Goal: Information Seeking & Learning: Learn about a topic

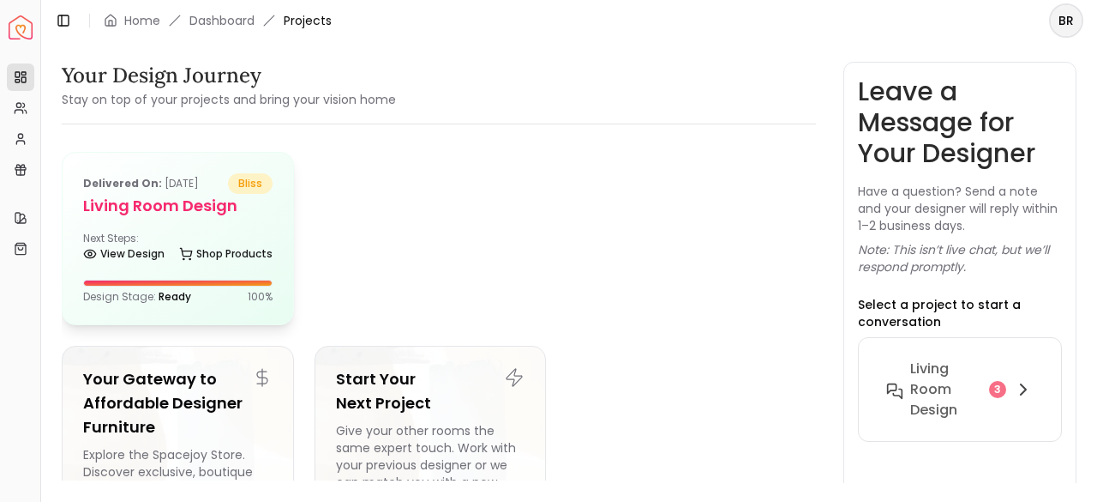
click at [185, 231] on div "Next Steps: View Design Shop Products" at bounding box center [177, 248] width 189 height 34
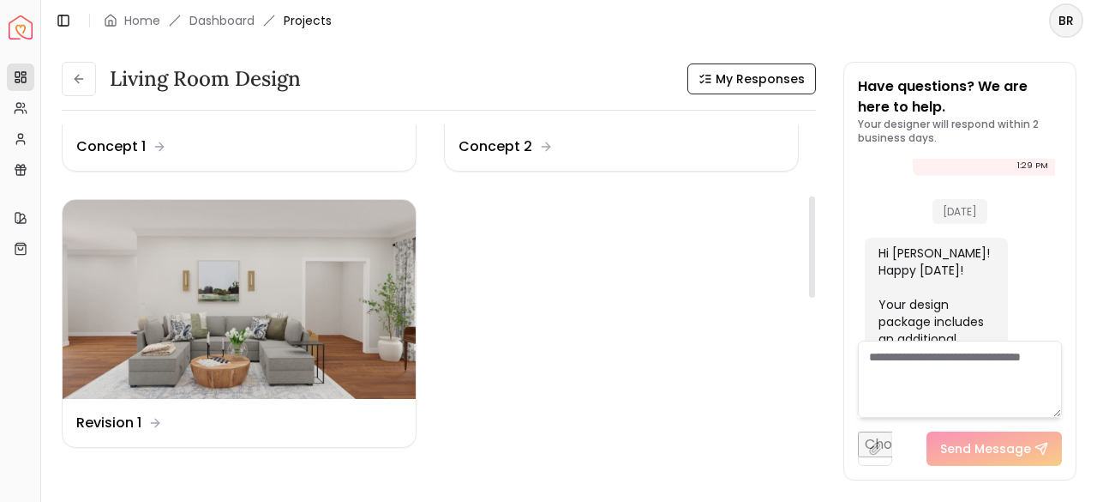
scroll to position [241, 0]
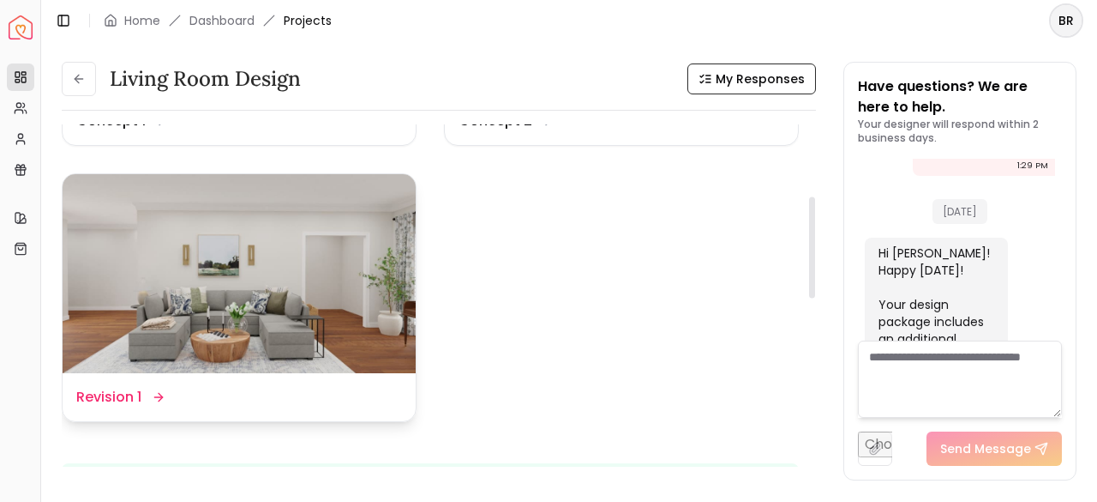
click at [227, 384] on div "Design Name Revision 1" at bounding box center [239, 397] width 353 height 48
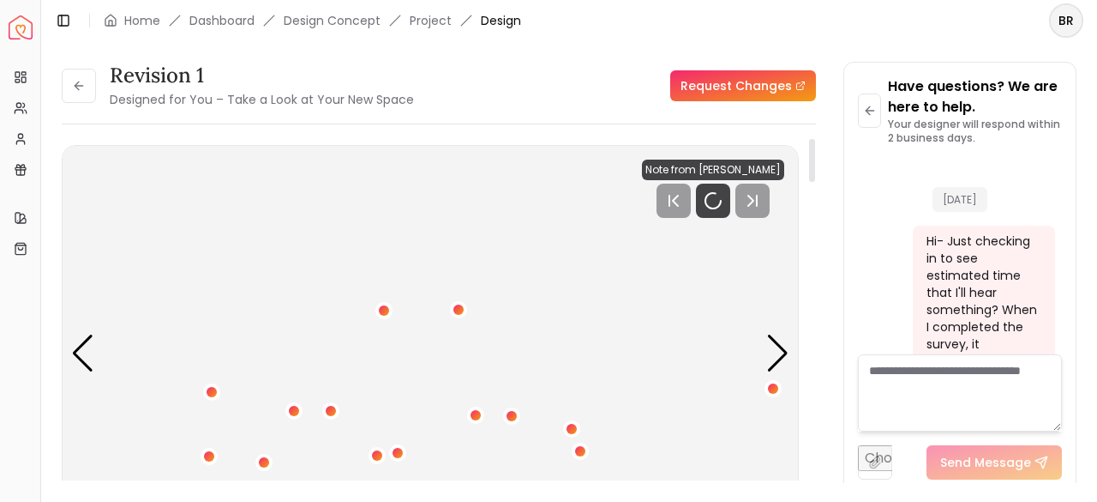
scroll to position [7187, 0]
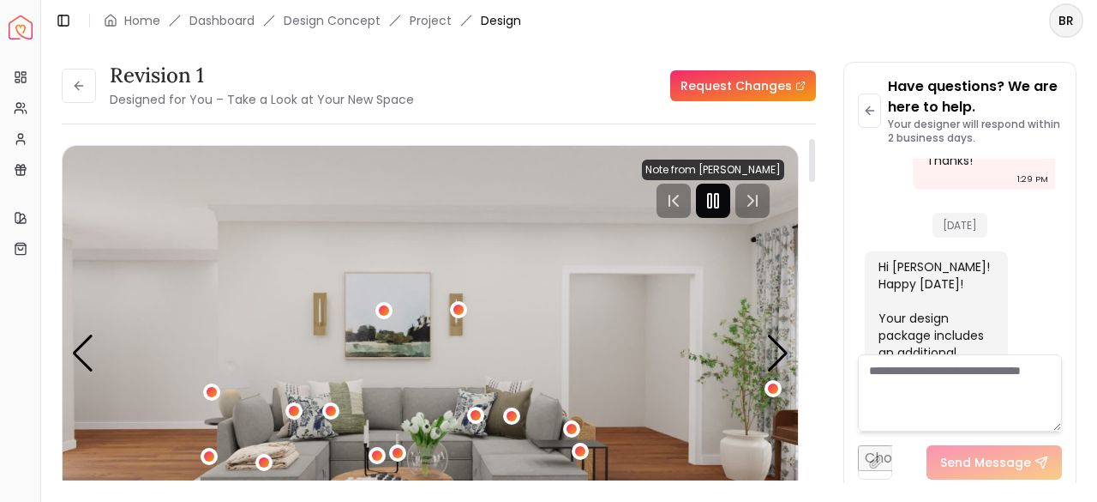
click at [722, 204] on icon "Pause" at bounding box center [713, 200] width 21 height 21
click at [773, 357] on div "Next slide" at bounding box center [778, 353] width 23 height 38
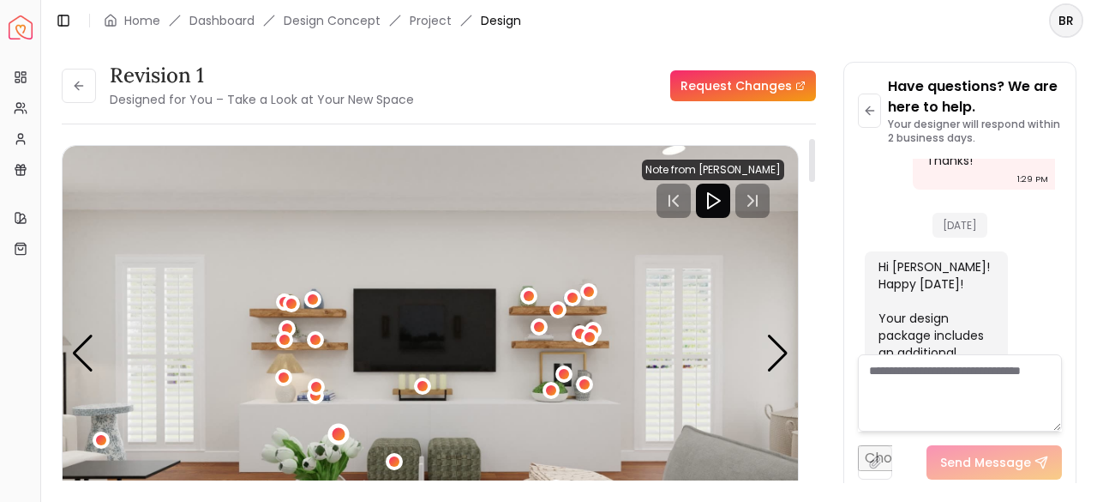
click at [334, 430] on div "2 / 6" at bounding box center [338, 433] width 13 height 13
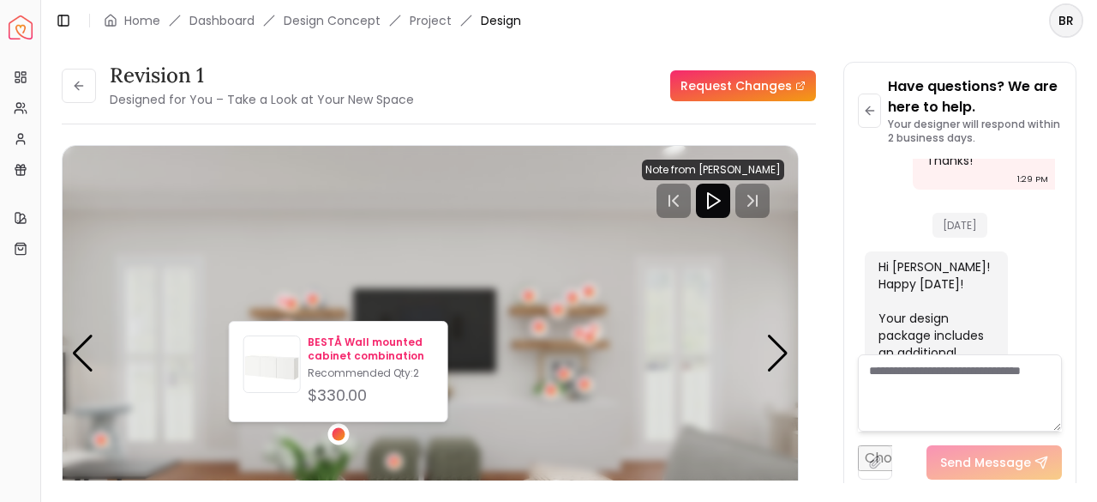
click at [352, 341] on p "BESTÅ Wall mounted cabinet combination" at bounding box center [371, 348] width 126 height 27
click at [807, 252] on div "Revision 1 Designed for You – Take a Look at Your New Space Request Changes Hot…" at bounding box center [439, 316] width 755 height 356
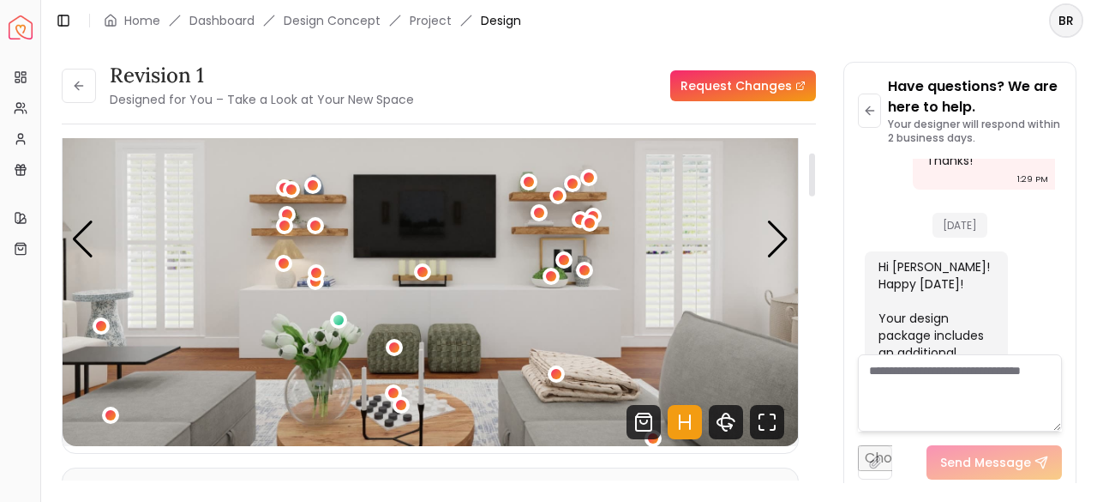
scroll to position [115, 0]
click at [769, 424] on icon "Fullscreen" at bounding box center [767, 421] width 34 height 34
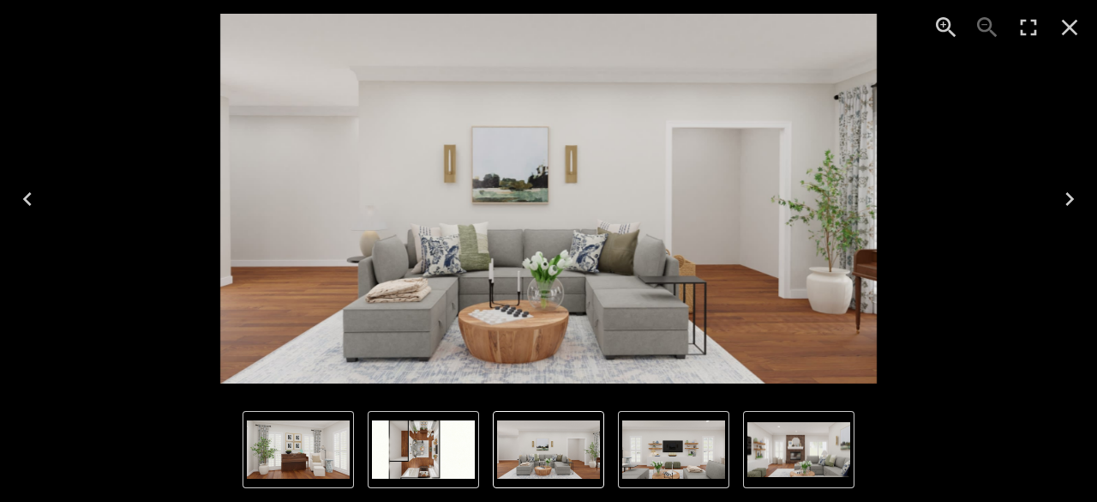
click at [1076, 201] on icon "Next" at bounding box center [1069, 198] width 27 height 27
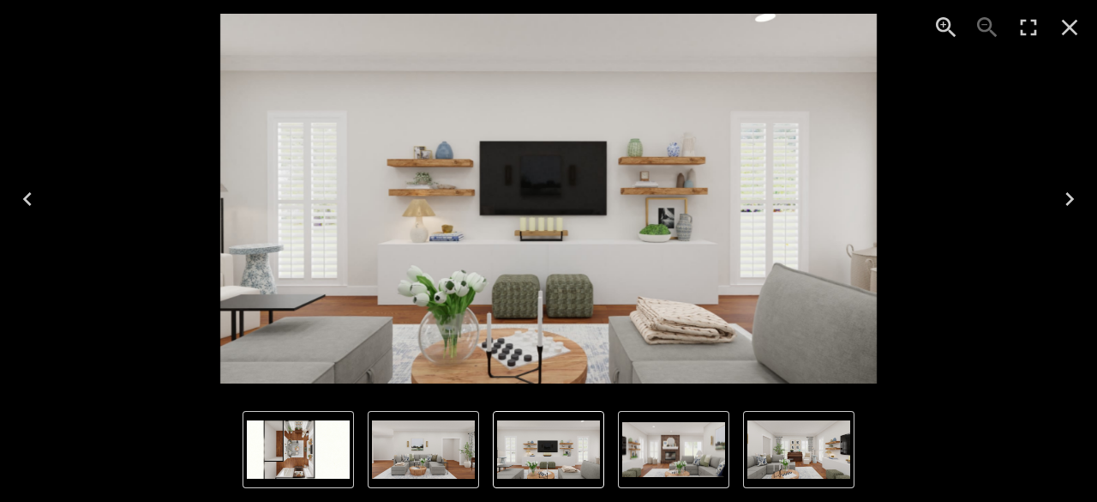
click at [1076, 201] on icon "Next" at bounding box center [1069, 198] width 27 height 27
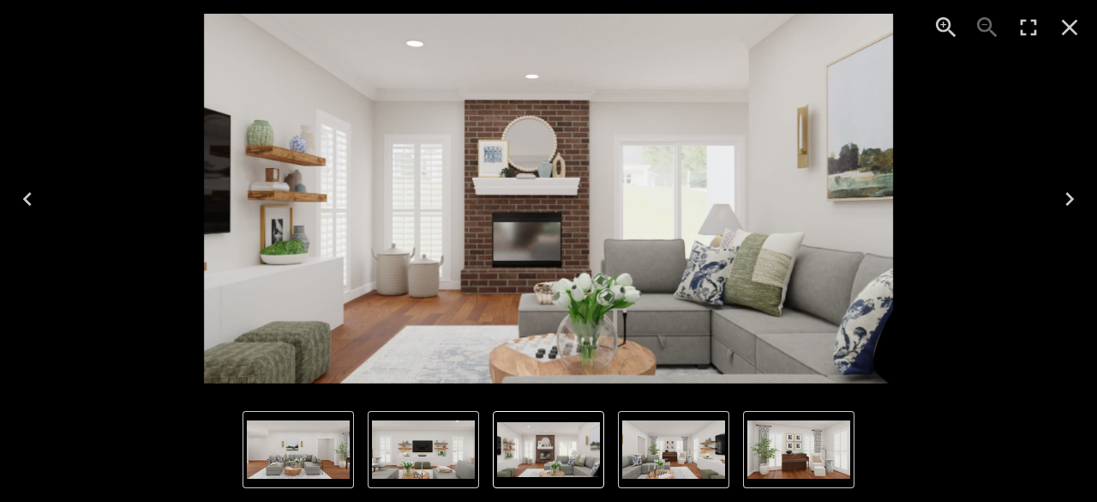
click at [27, 207] on icon "Previous" at bounding box center [27, 198] width 27 height 27
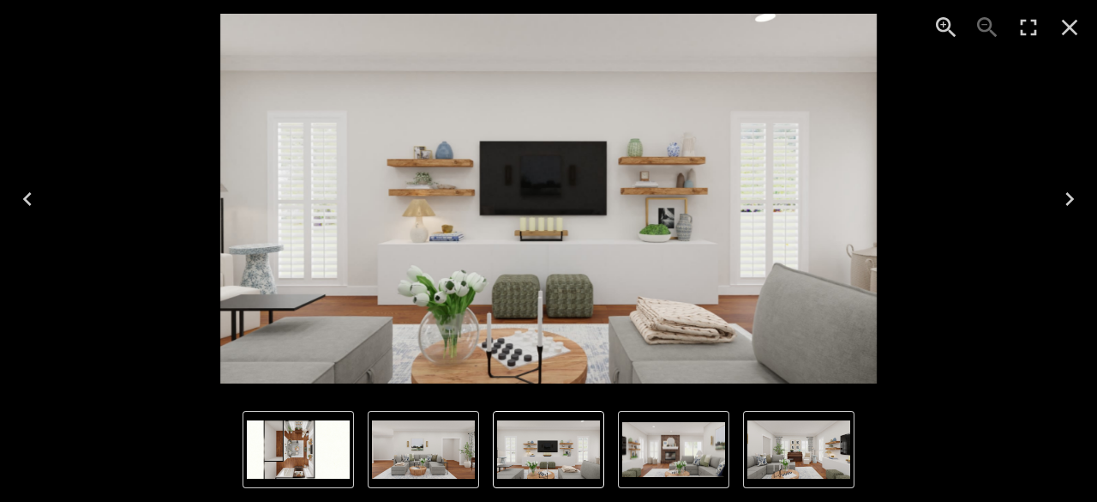
click at [1067, 34] on icon "Close" at bounding box center [1069, 27] width 27 height 27
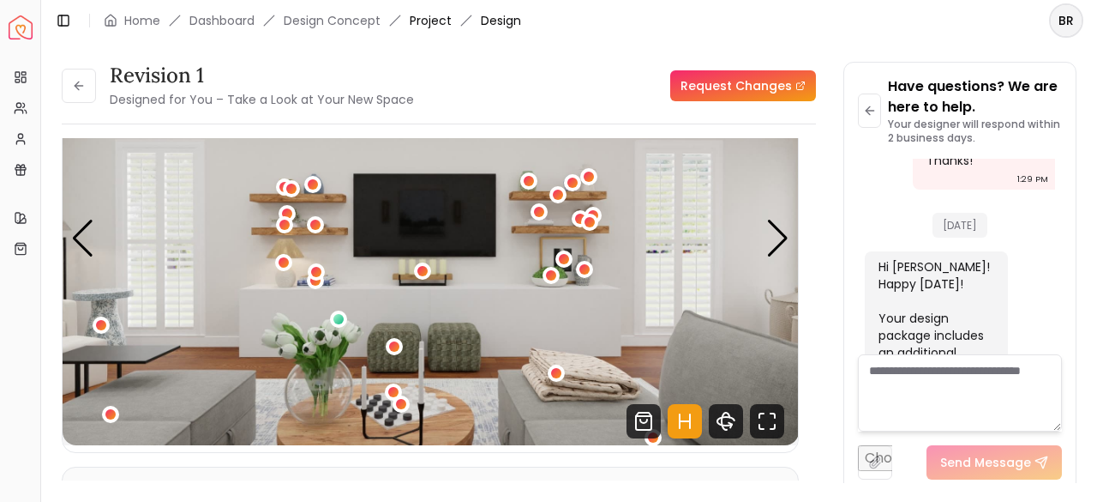
click at [432, 21] on link "Project" at bounding box center [431, 20] width 42 height 17
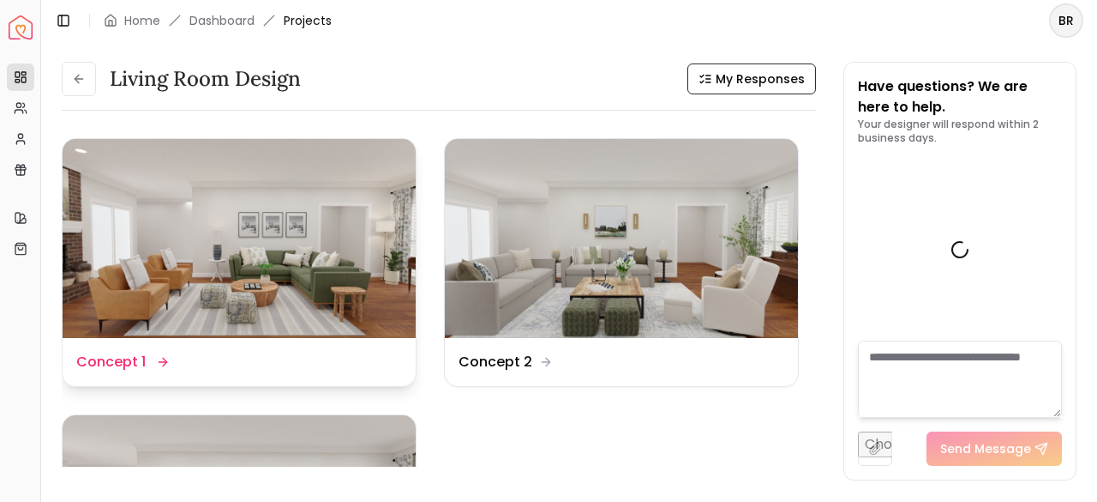
scroll to position [7200, 0]
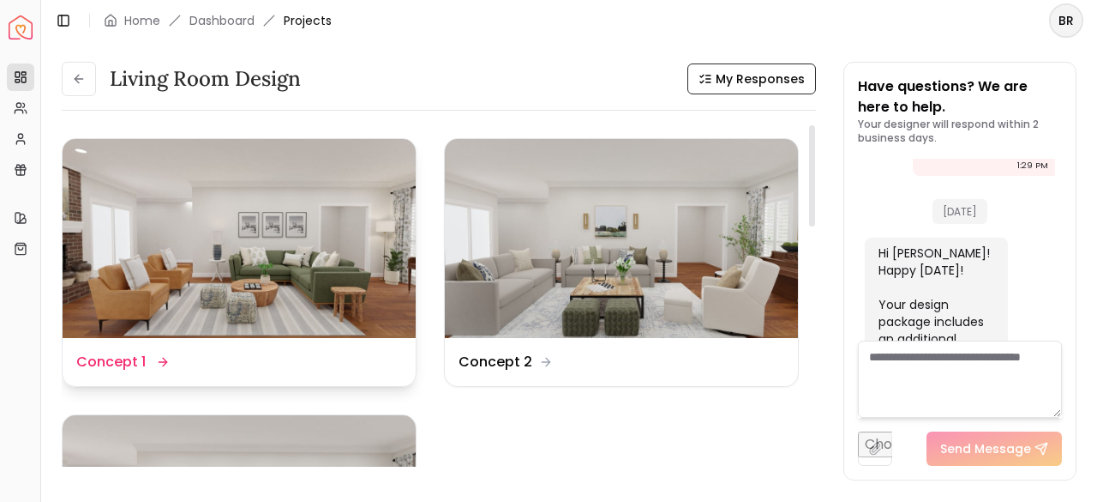
click at [152, 359] on div "Design Name Concept 1" at bounding box center [121, 362] width 90 height 21
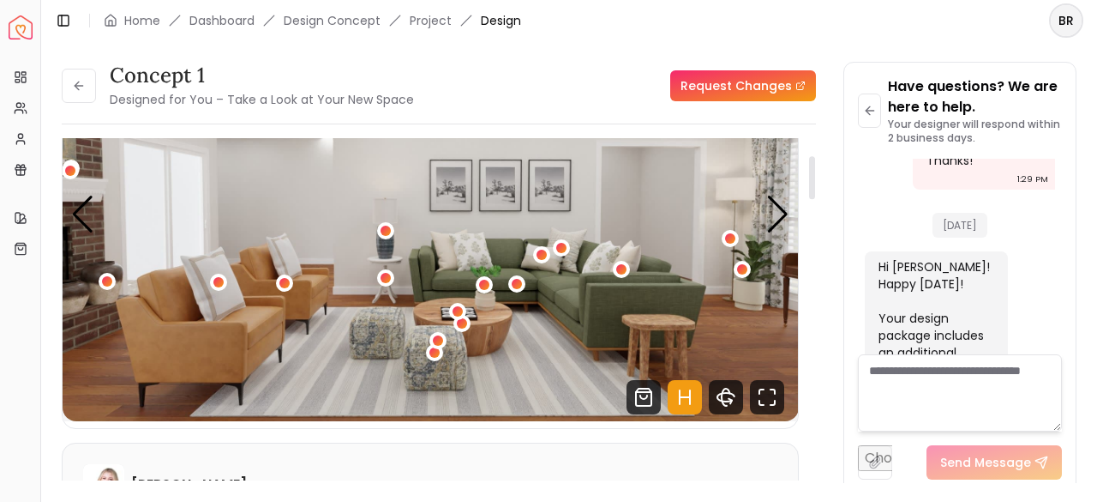
scroll to position [76, 0]
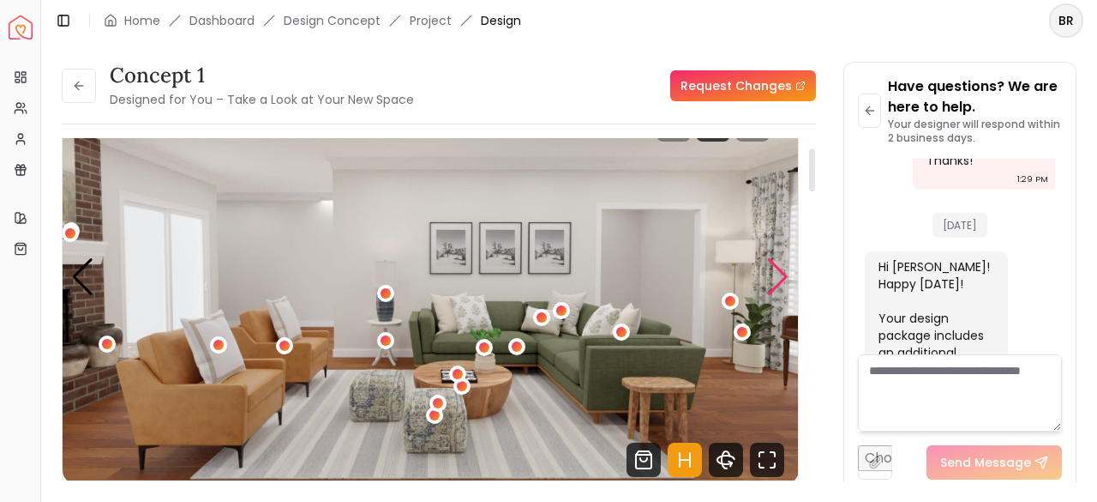
click at [784, 267] on div "Next slide" at bounding box center [778, 277] width 23 height 38
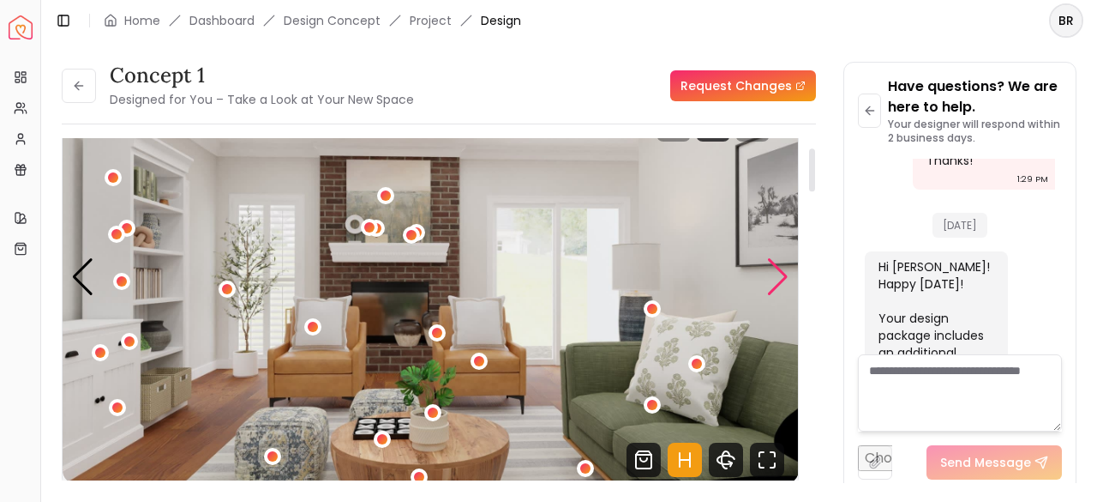
scroll to position [0, 0]
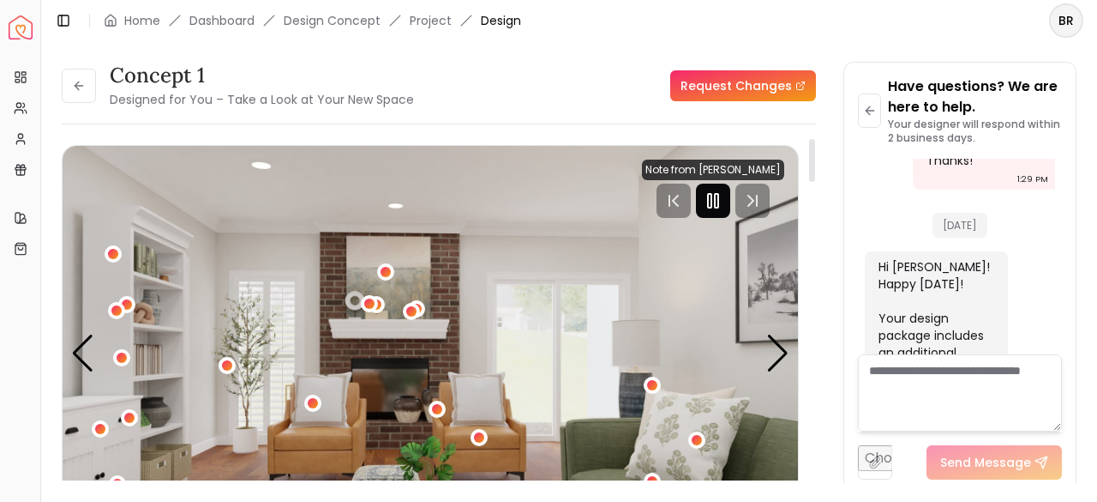
click at [708, 206] on icon "Pause" at bounding box center [713, 200] width 21 height 21
click at [776, 352] on div "Next slide" at bounding box center [778, 353] width 23 height 38
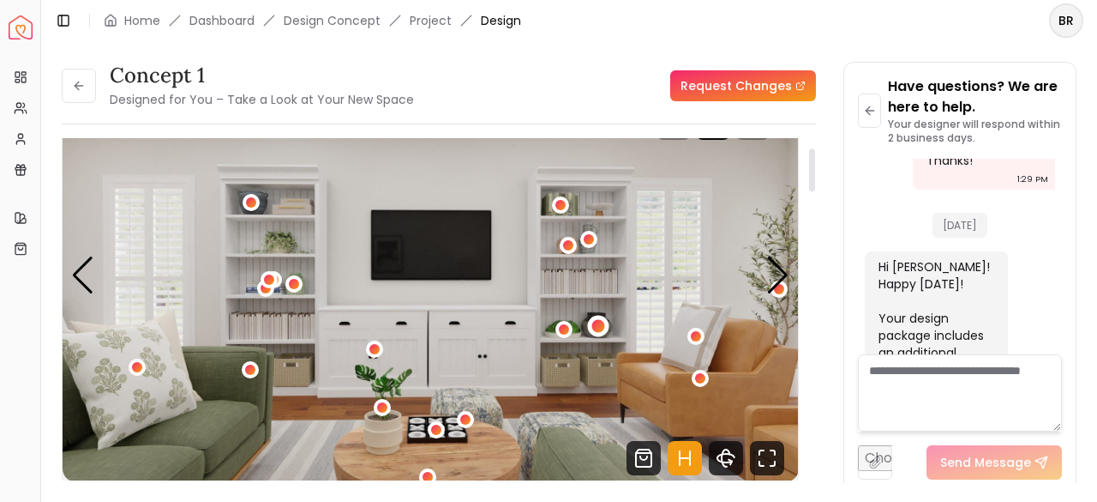
scroll to position [62, 0]
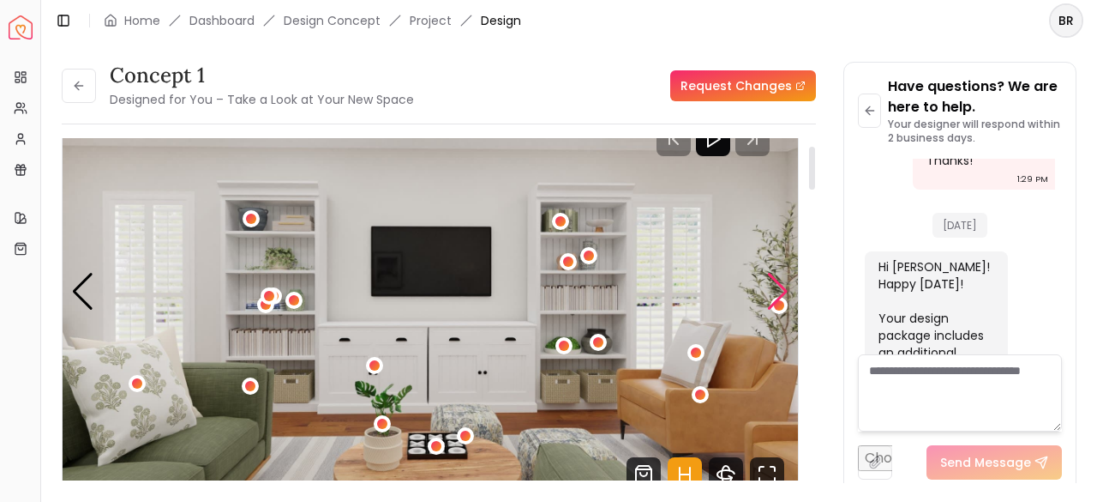
click at [773, 298] on div "Next slide" at bounding box center [778, 292] width 23 height 38
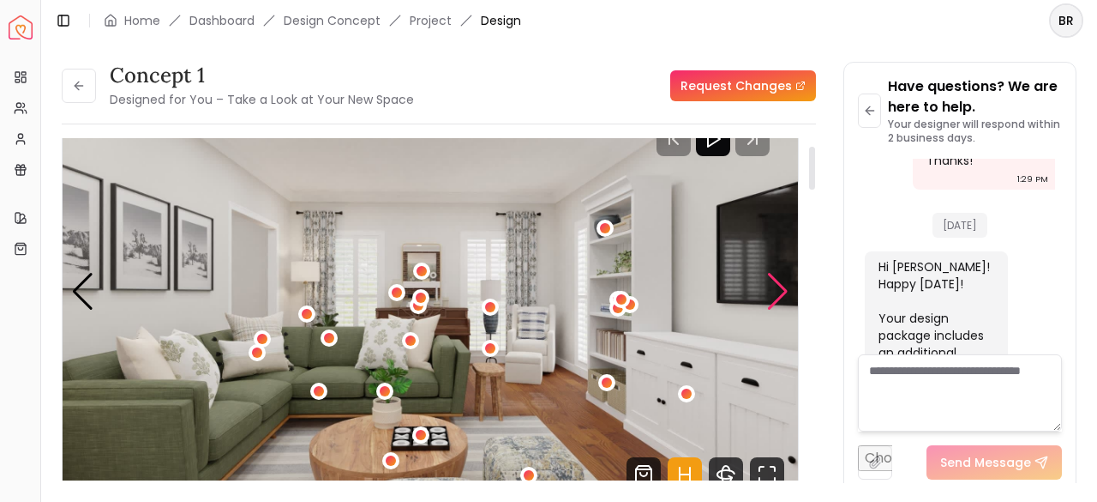
click at [773, 298] on div "Next slide" at bounding box center [778, 292] width 23 height 38
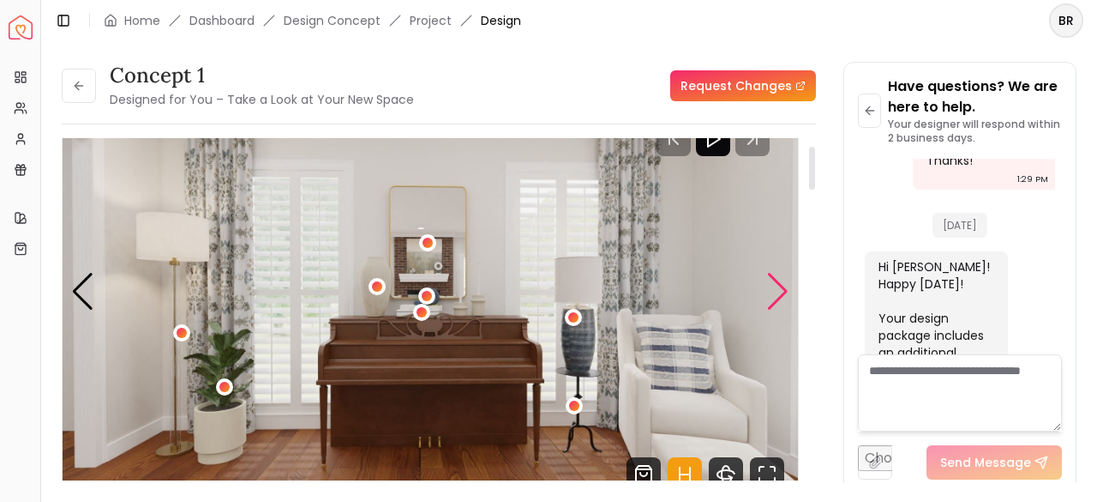
click at [773, 298] on div "Next slide" at bounding box center [778, 292] width 23 height 38
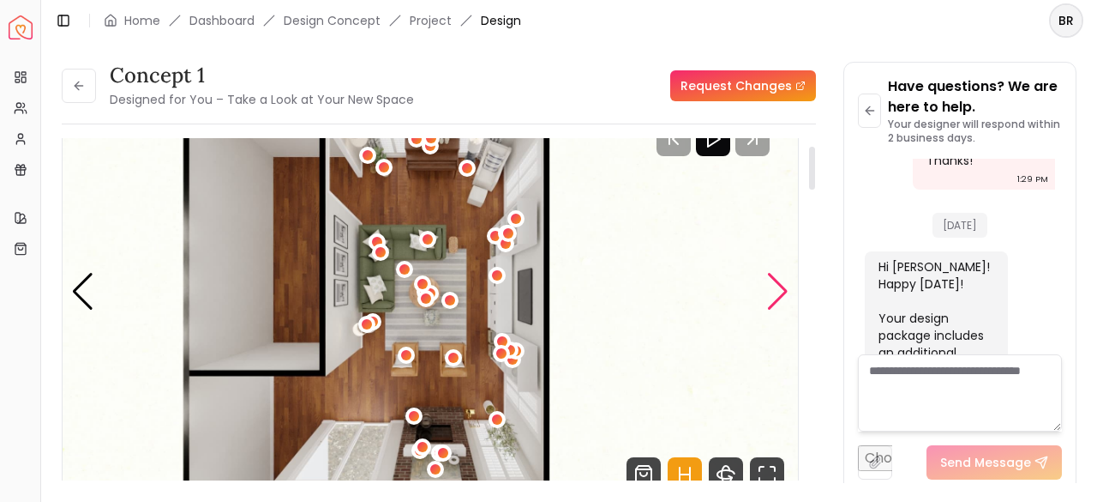
click at [773, 298] on div "Next slide" at bounding box center [778, 292] width 23 height 38
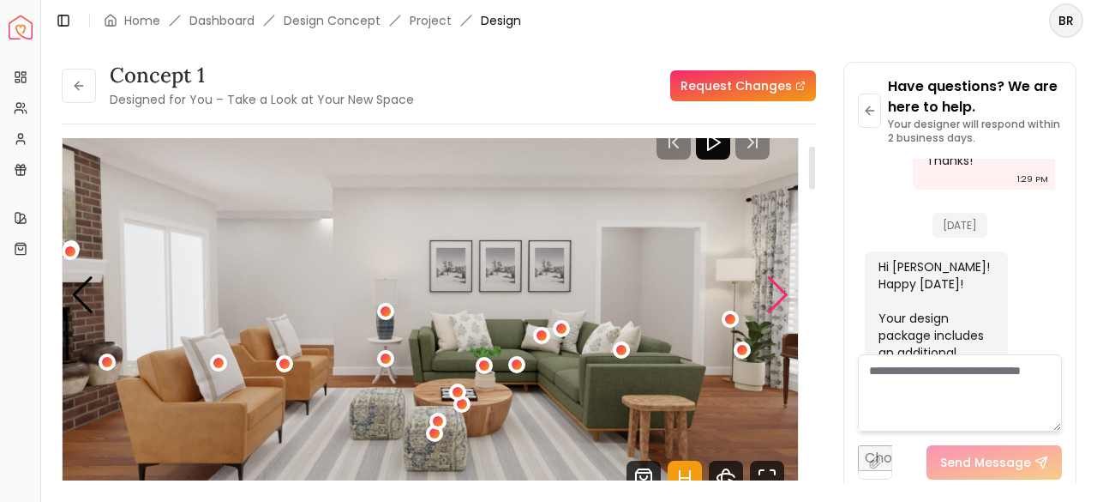
scroll to position [55, 0]
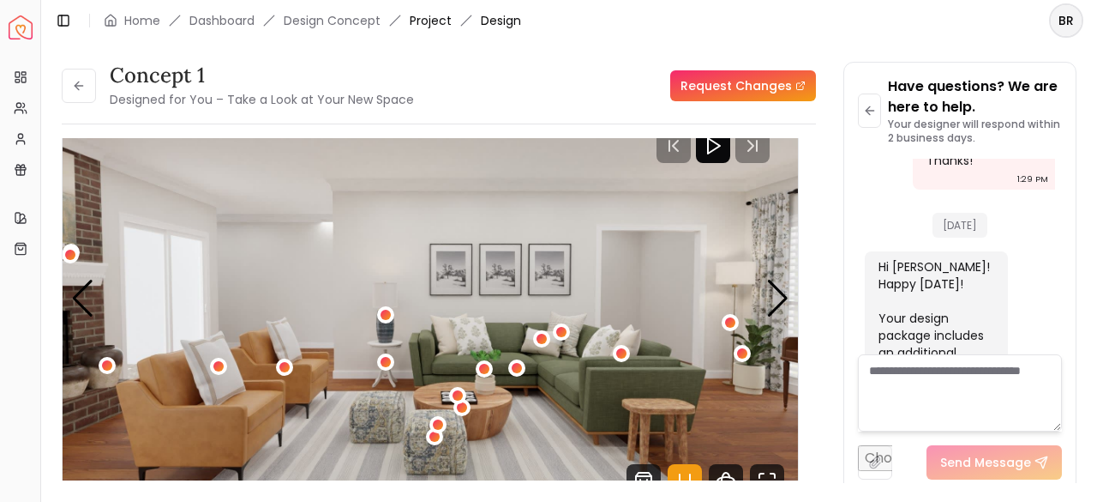
click at [440, 18] on link "Project" at bounding box center [431, 20] width 42 height 17
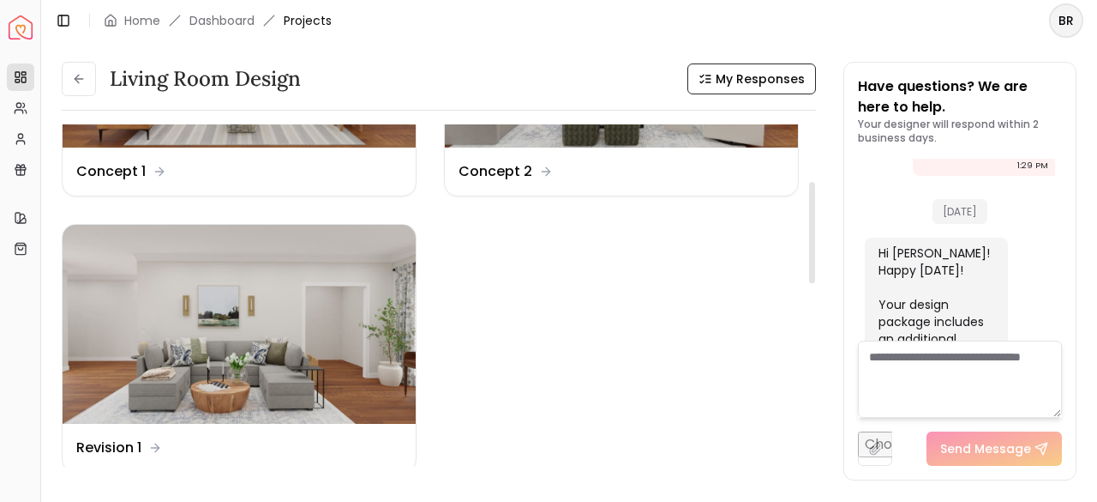
scroll to position [194, 0]
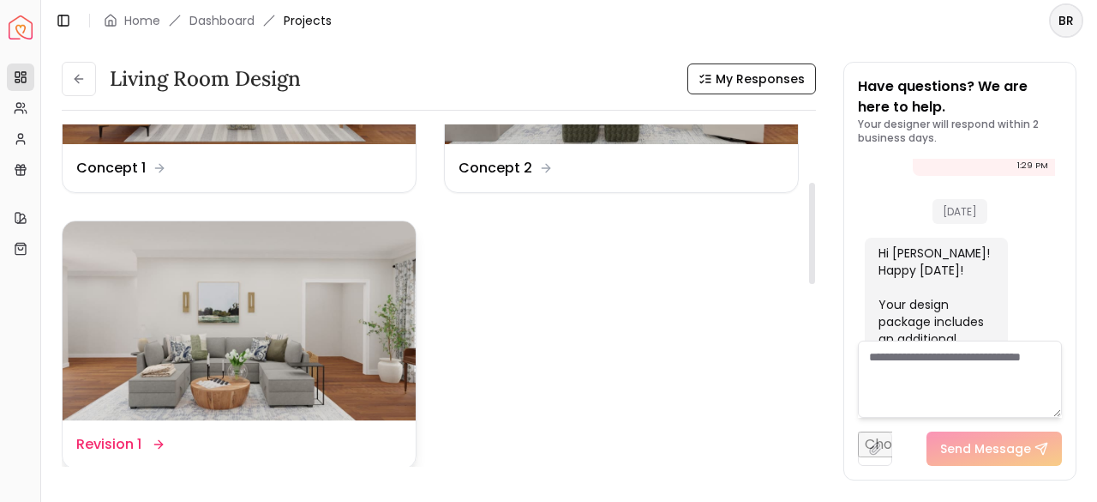
click at [147, 447] on div "Design Name Revision 1" at bounding box center [119, 444] width 86 height 21
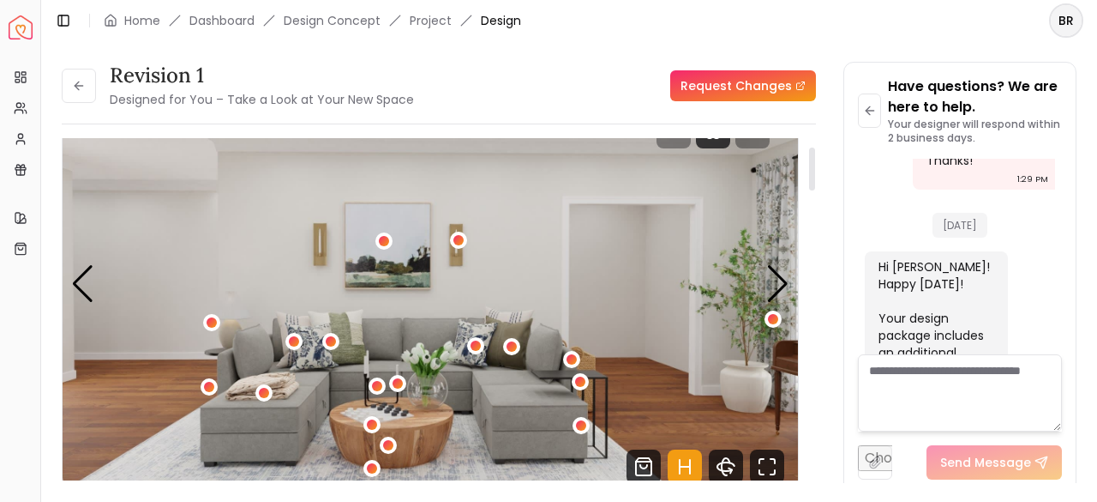
scroll to position [69, 0]
click at [712, 143] on div at bounding box center [713, 132] width 34 height 34
click at [784, 276] on div "Next slide" at bounding box center [778, 285] width 23 height 38
